Goal: Task Accomplishment & Management: Use online tool/utility

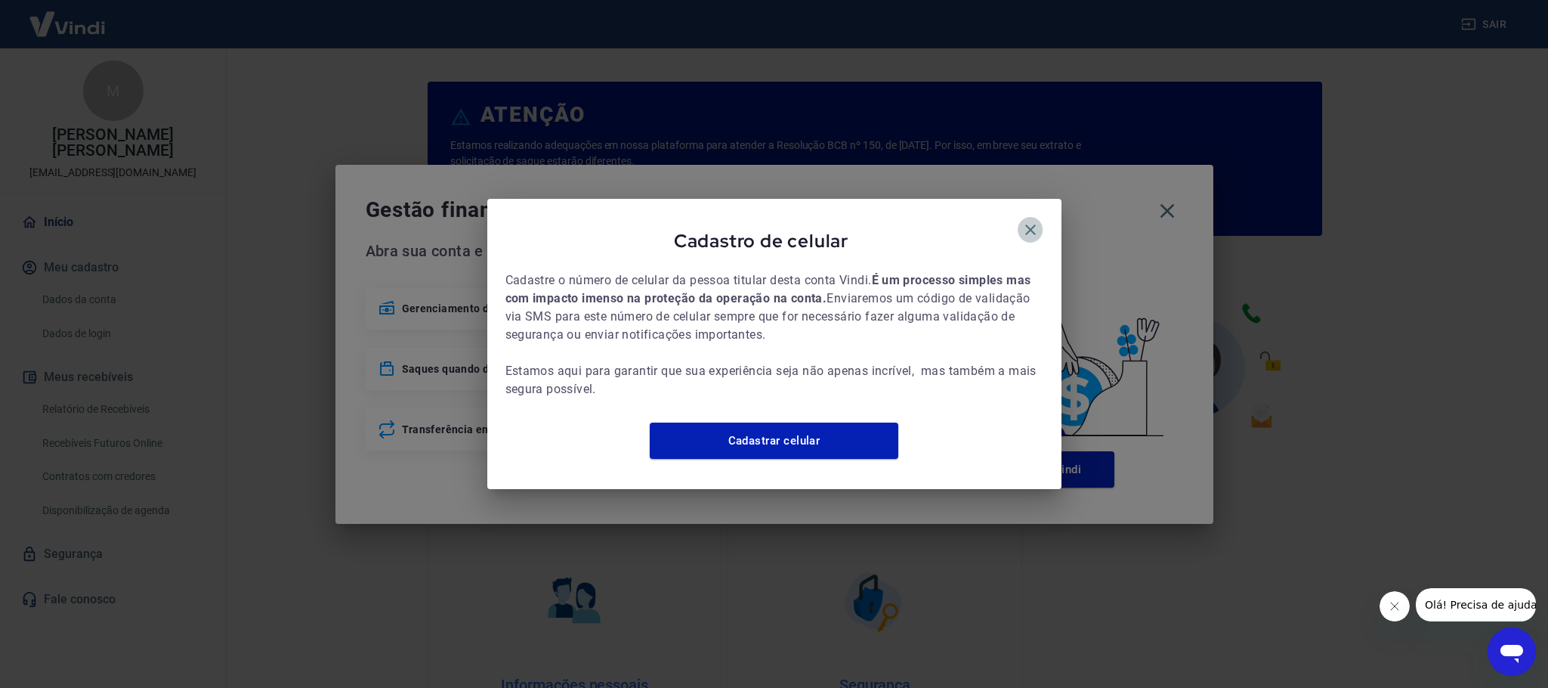
click at [1027, 223] on icon "button" at bounding box center [1031, 230] width 18 height 18
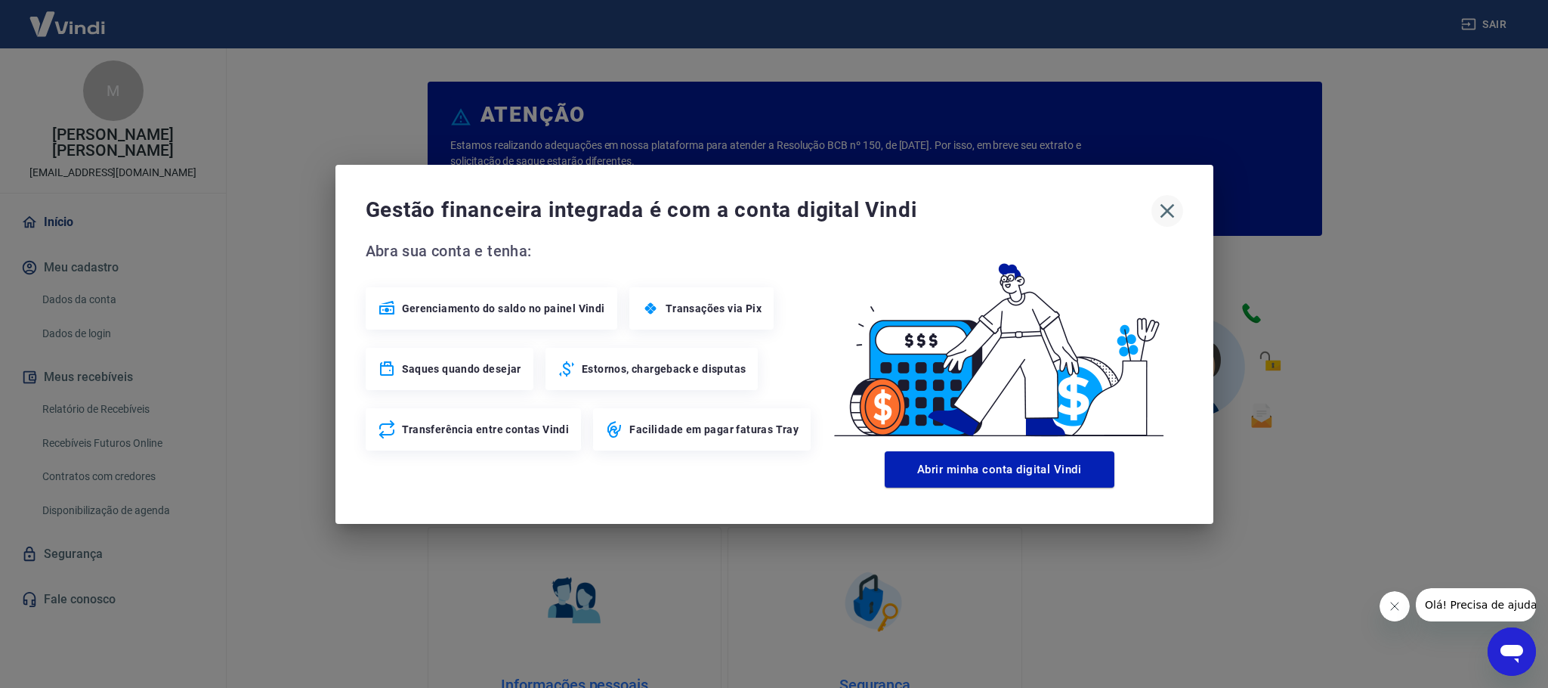
click at [1173, 202] on icon "button" at bounding box center [1167, 211] width 24 height 24
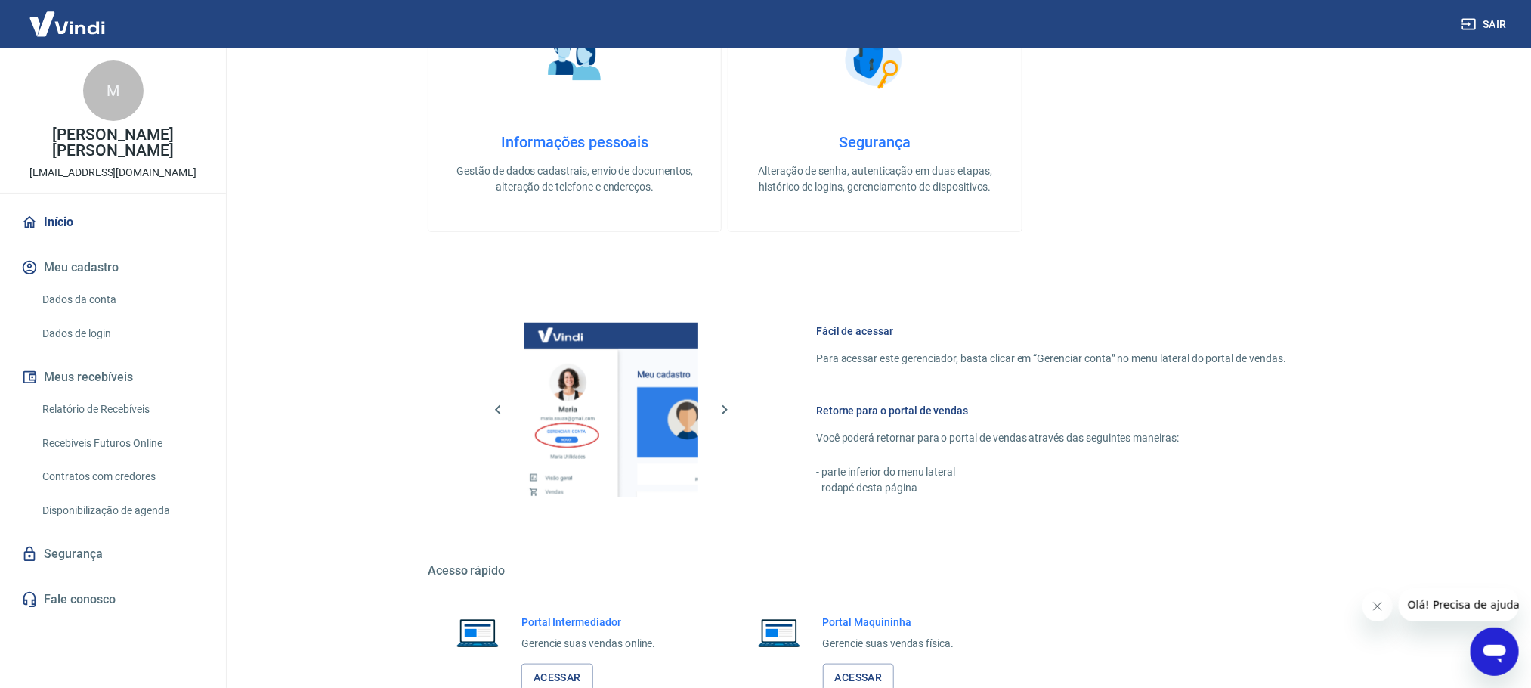
scroll to position [648, 0]
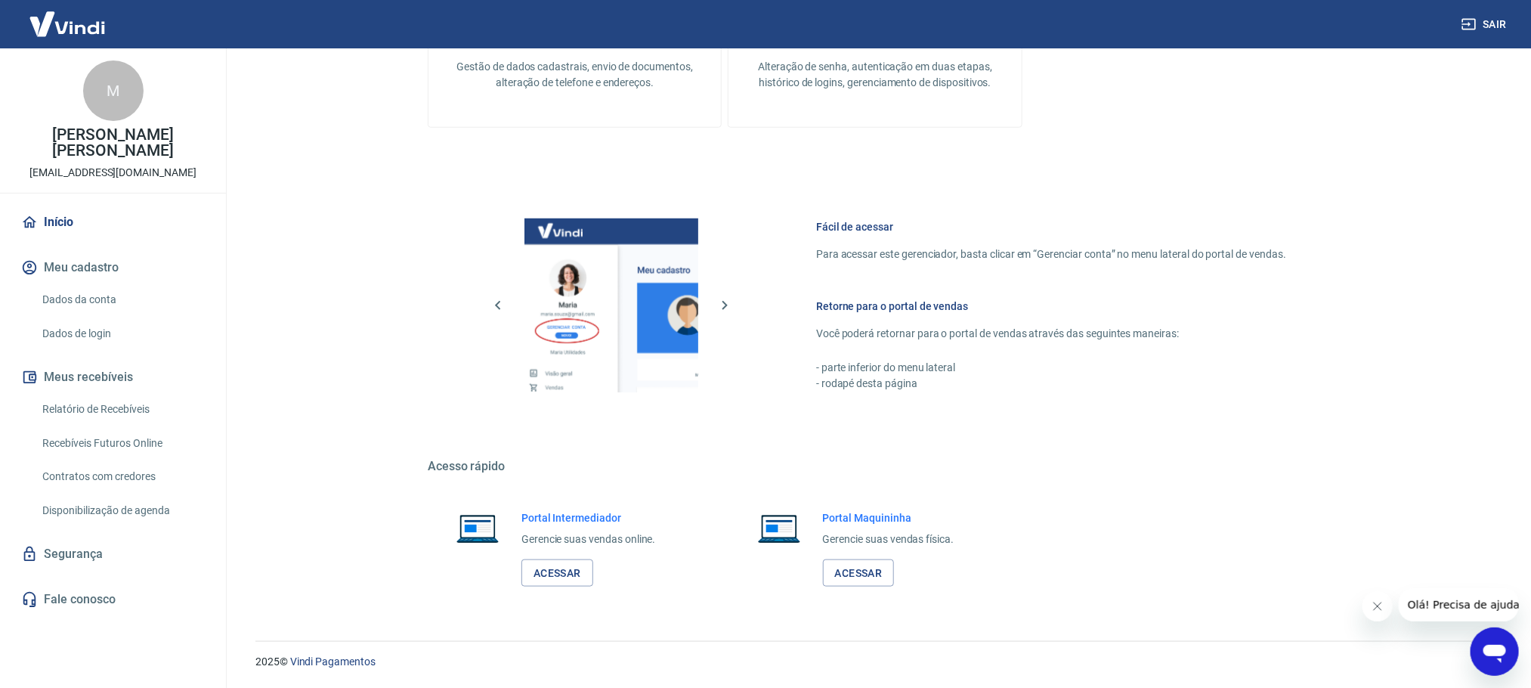
click at [95, 410] on link "Relatório de Recebíveis" at bounding box center [122, 409] width 172 height 31
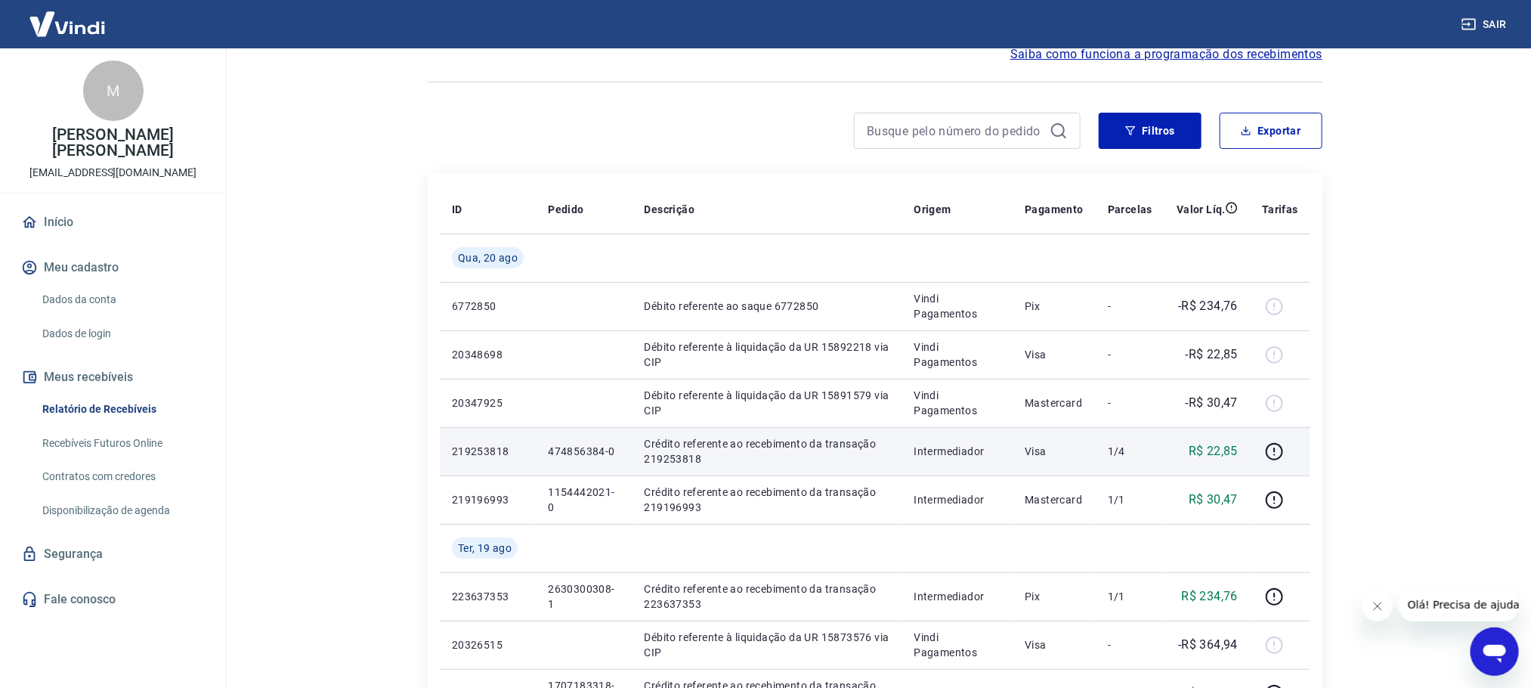
scroll to position [227, 0]
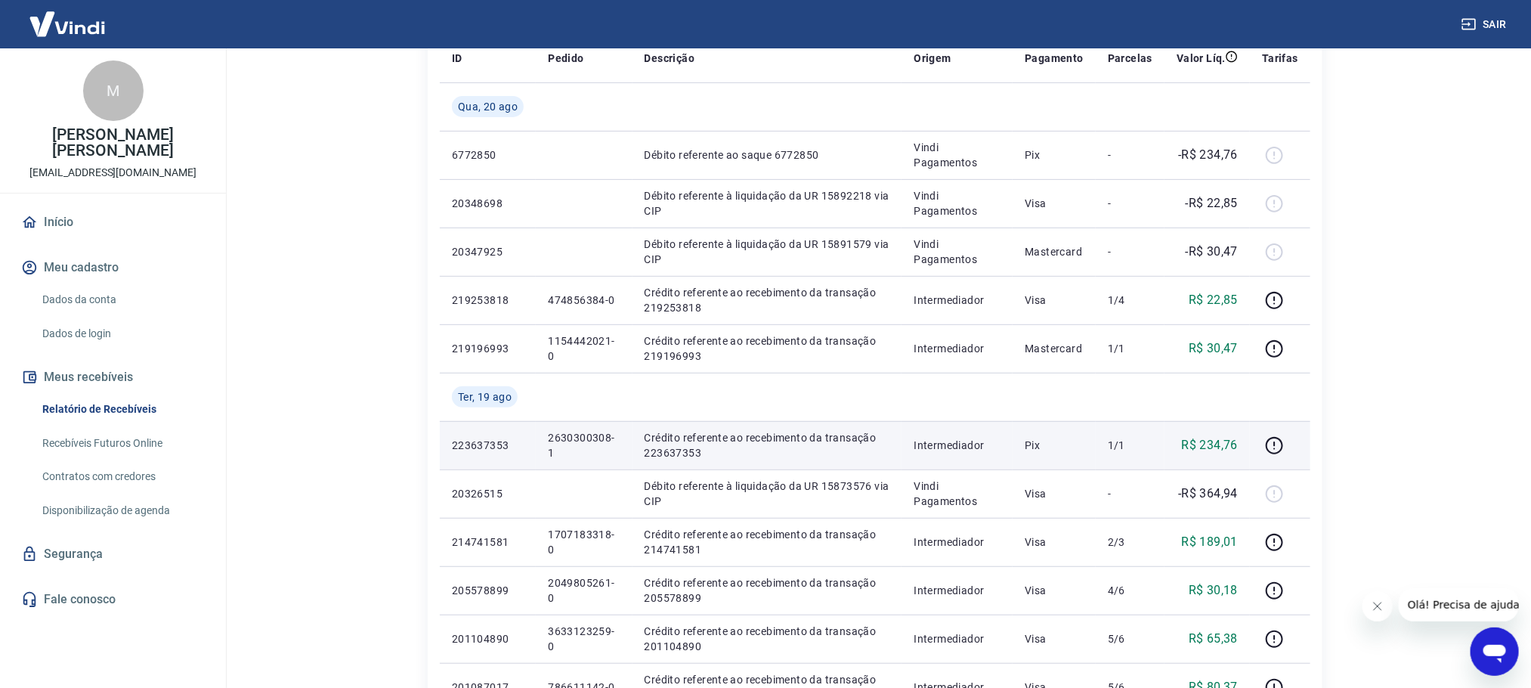
click at [554, 436] on p "2630300308-1" at bounding box center [584, 445] width 72 height 30
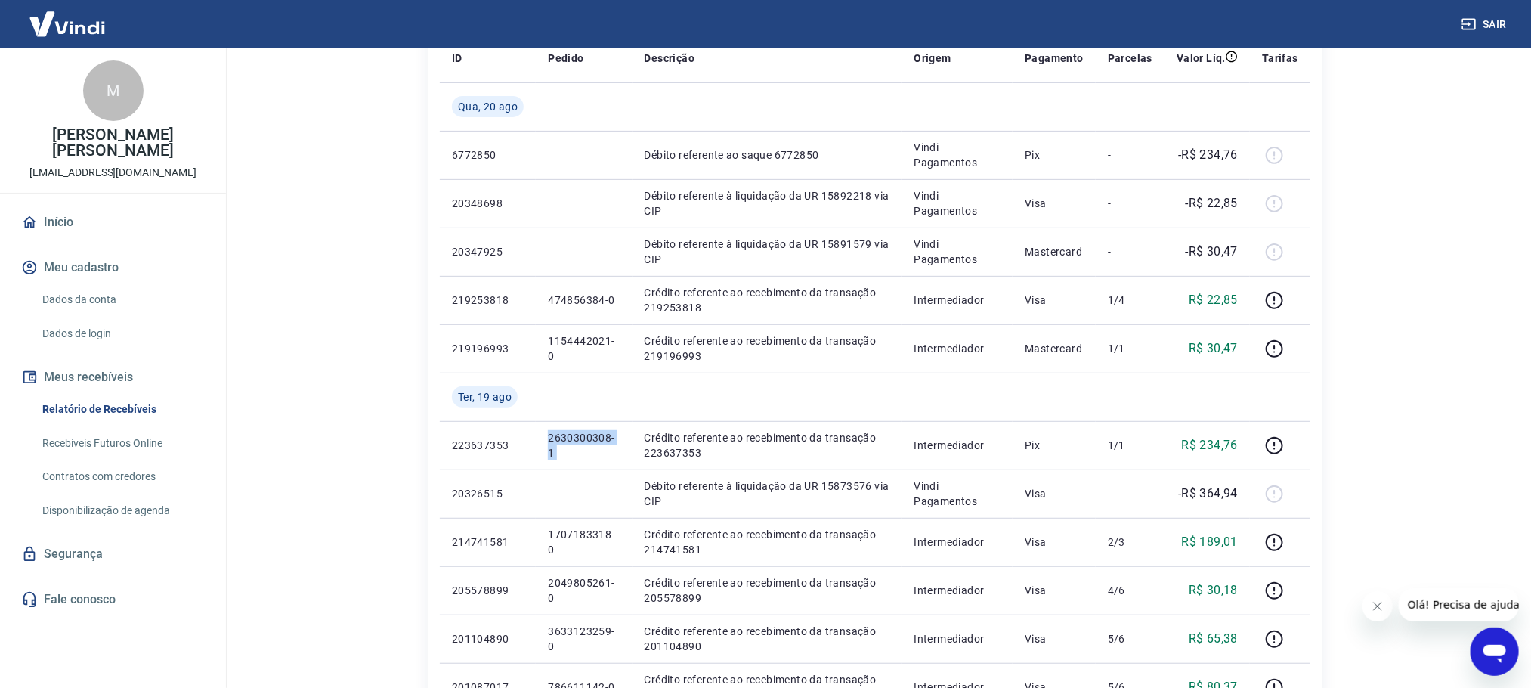
copy p "2630300308-1"
